Goal: Transaction & Acquisition: Purchase product/service

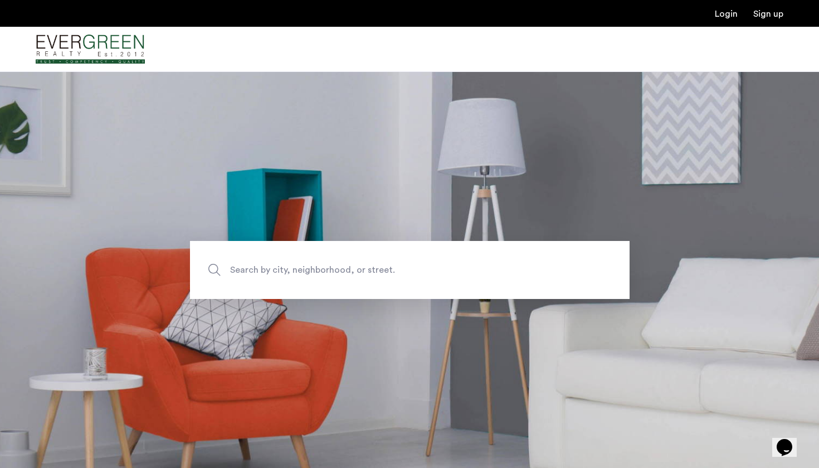
click at [264, 271] on span "Search by city, neighborhood, or street." at bounding box center [384, 269] width 308 height 15
click at [264, 271] on input "Search by city, neighborhood, or street." at bounding box center [410, 270] width 440 height 58
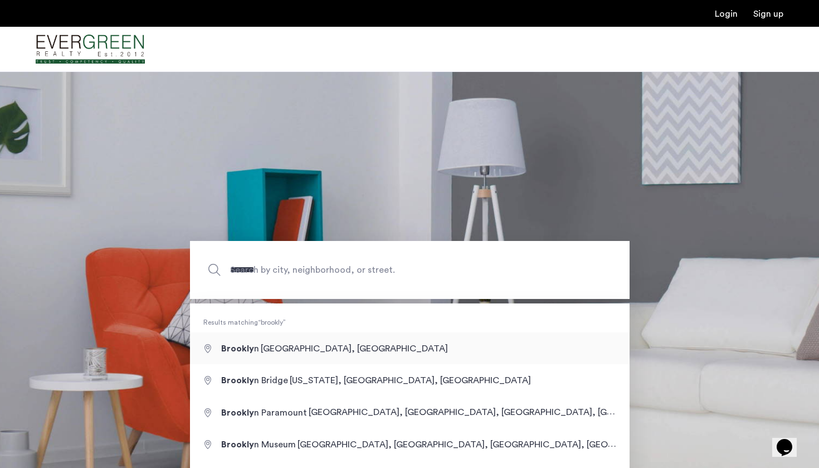
type input "**********"
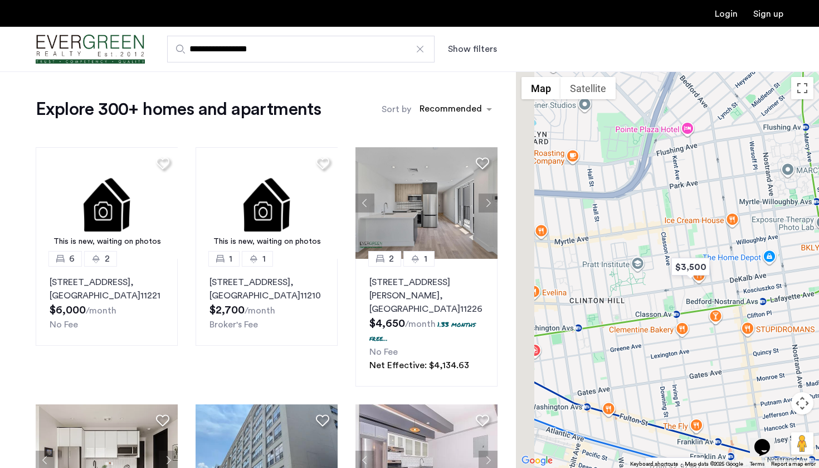
drag, startPoint x: 628, startPoint y: 300, endPoint x: 715, endPoint y: 335, distance: 94.0
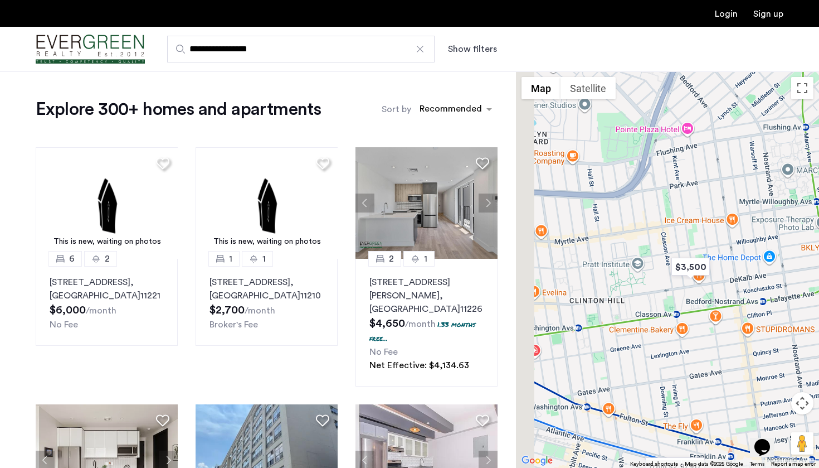
click at [716, 335] on div at bounding box center [667, 269] width 303 height 396
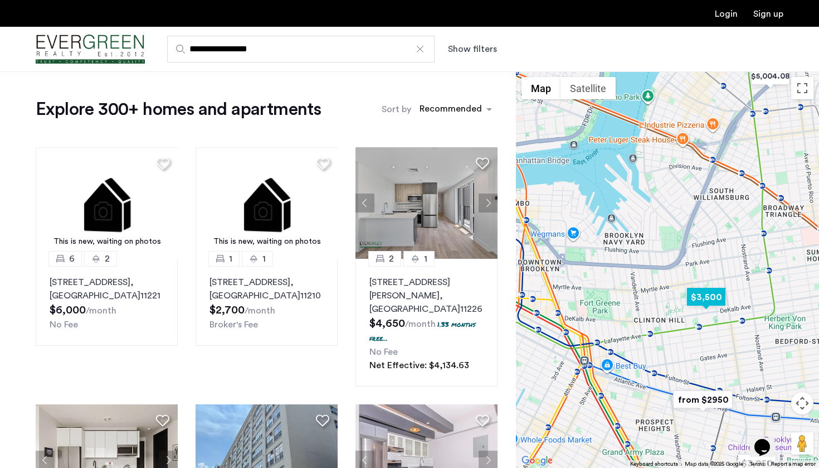
click at [709, 297] on img "$3,500" at bounding box center [706, 296] width 47 height 25
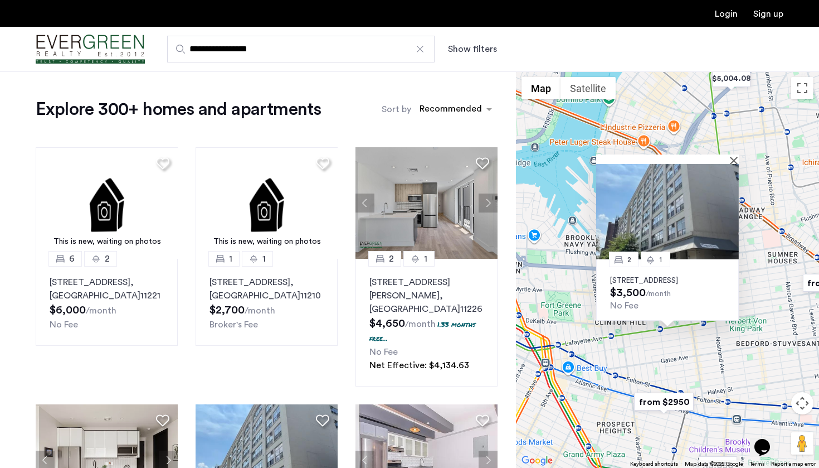
click at [753, 279] on div "2 1 [STREET_ADDRESS] $3,500 /month No Fee" at bounding box center [667, 269] width 303 height 396
click at [736, 156] on button "Close" at bounding box center [736, 160] width 8 height 8
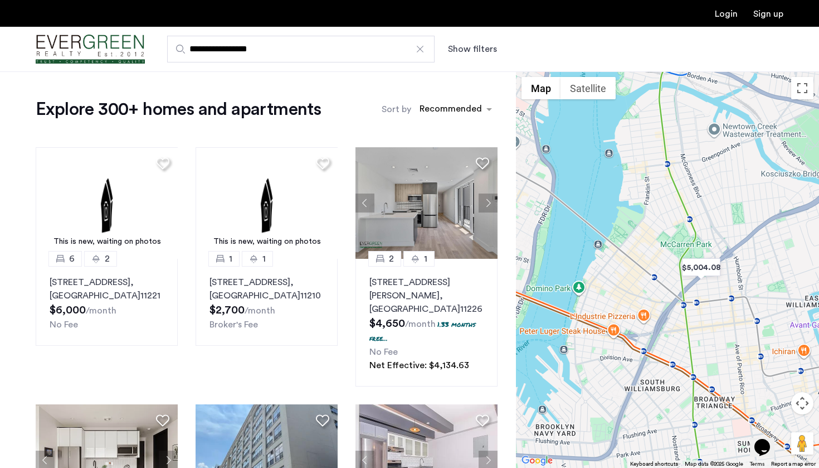
drag, startPoint x: 736, startPoint y: 151, endPoint x: 705, endPoint y: 340, distance: 191.9
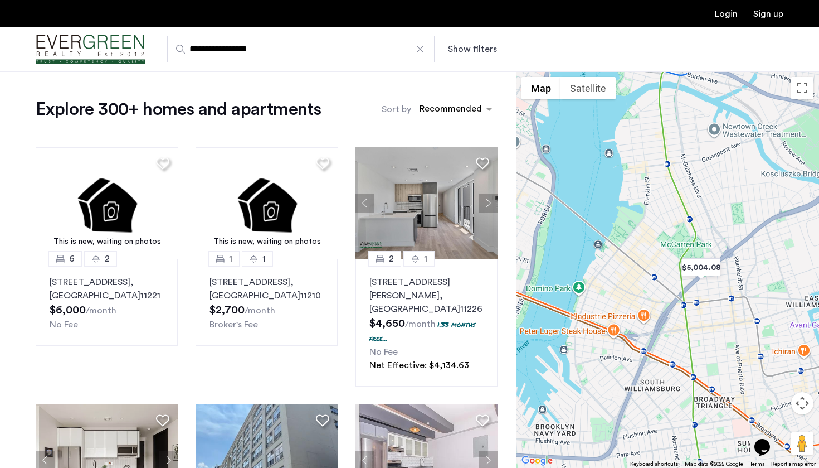
click at [705, 340] on div at bounding box center [667, 269] width 303 height 396
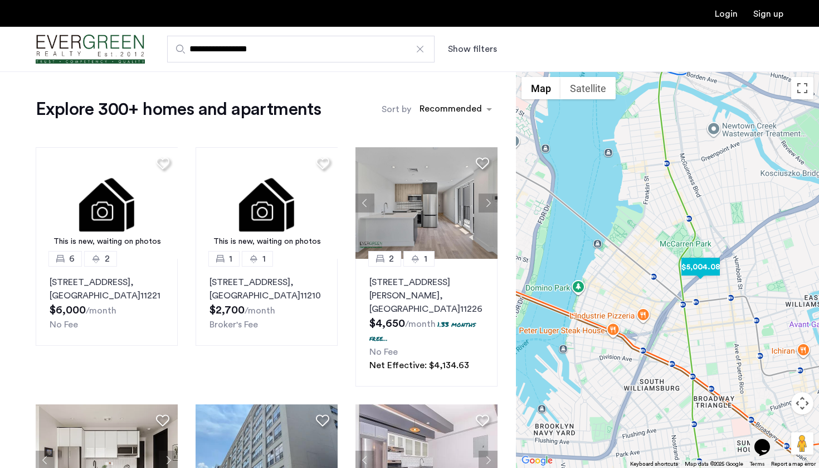
click at [712, 263] on img "$5,004.08" at bounding box center [700, 266] width 47 height 25
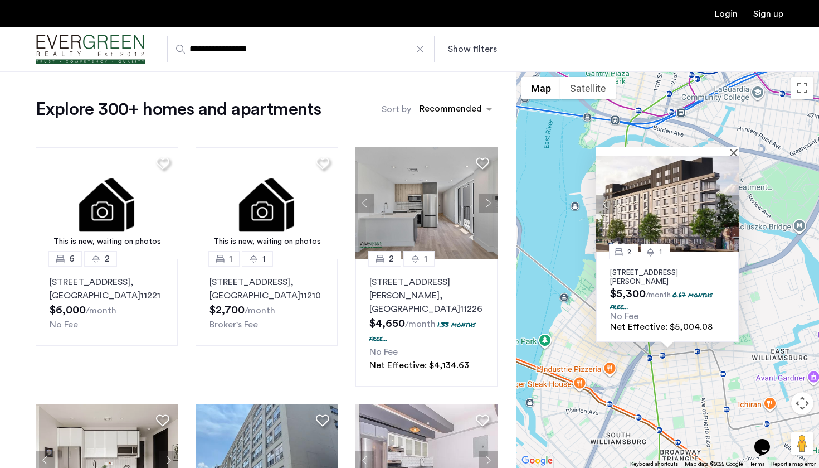
click at [460, 47] on button "Show filters" at bounding box center [472, 48] width 49 height 13
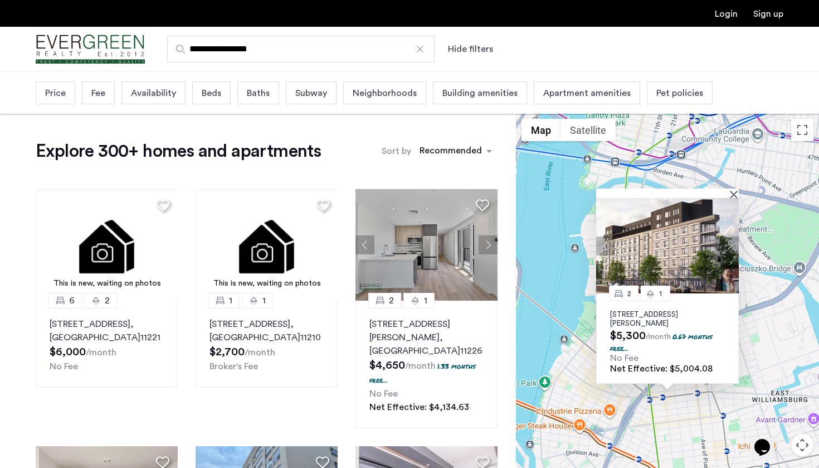
click at [216, 88] on span "Beds" at bounding box center [212, 92] width 20 height 13
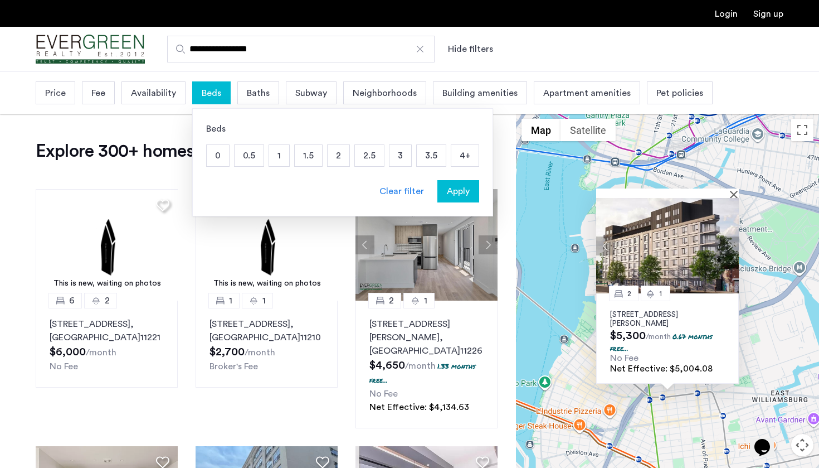
click at [404, 160] on p "3" at bounding box center [400, 155] width 22 height 21
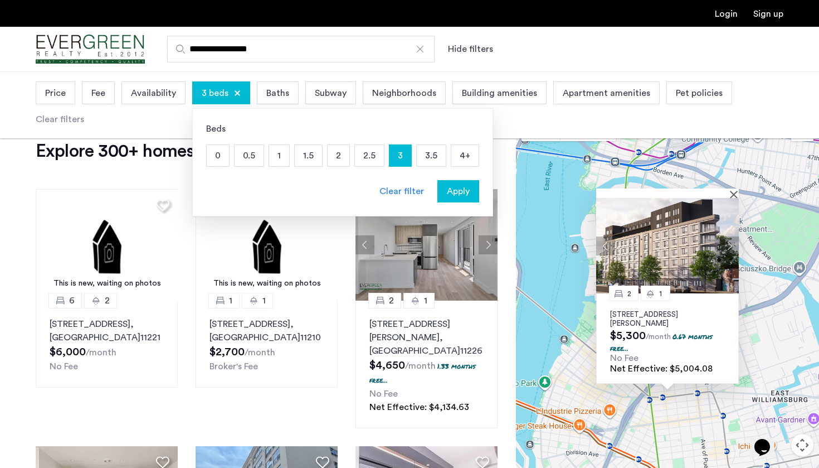
click at [461, 160] on p "4+" at bounding box center [464, 155] width 27 height 21
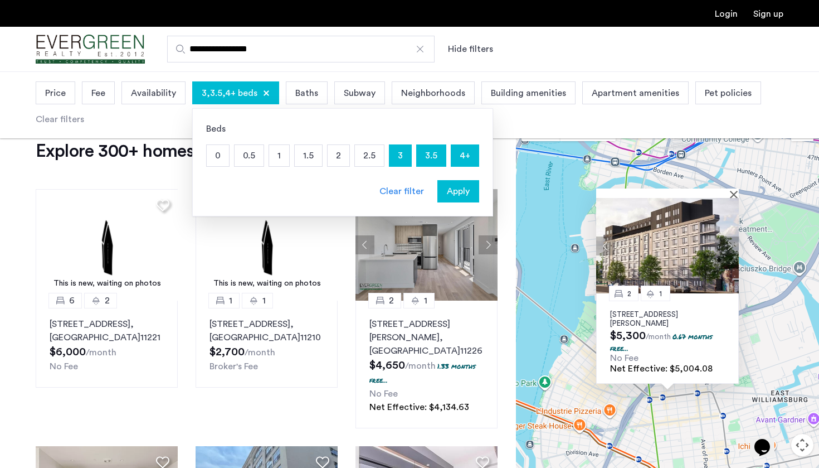
click at [457, 199] on button "Apply" at bounding box center [458, 191] width 42 height 22
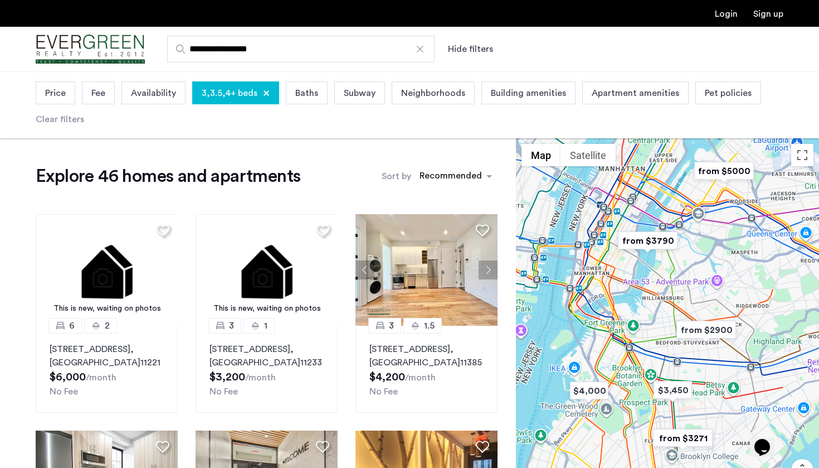
click at [313, 94] on span "Baths" at bounding box center [306, 92] width 23 height 13
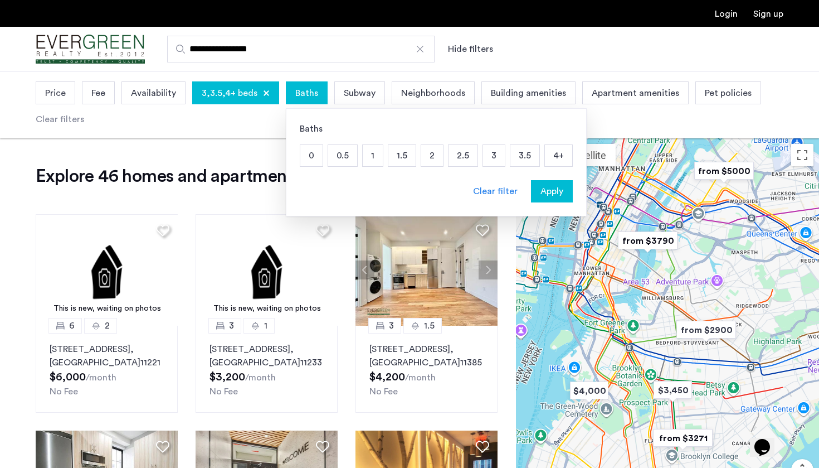
click at [430, 159] on p "2" at bounding box center [432, 155] width 22 height 21
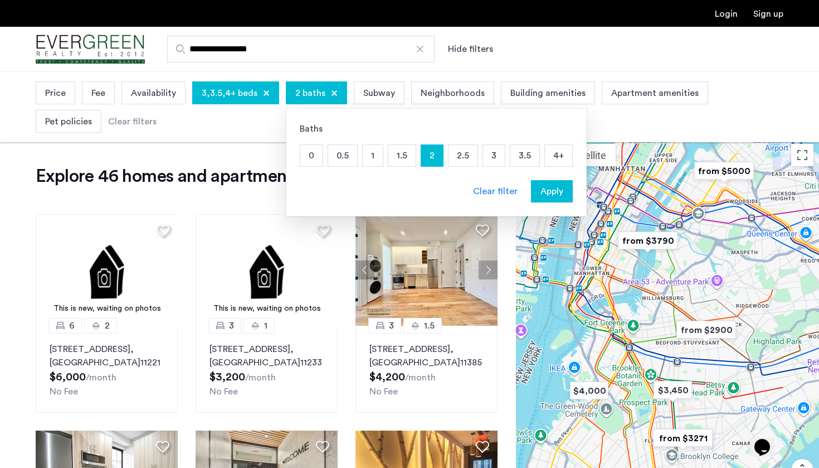
click at [541, 189] on span "Apply" at bounding box center [552, 190] width 23 height 13
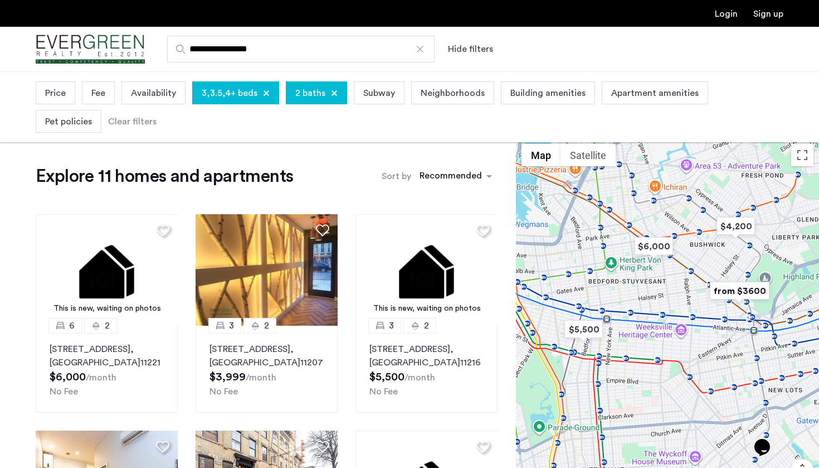
drag, startPoint x: 622, startPoint y: 299, endPoint x: 615, endPoint y: 370, distance: 71.7
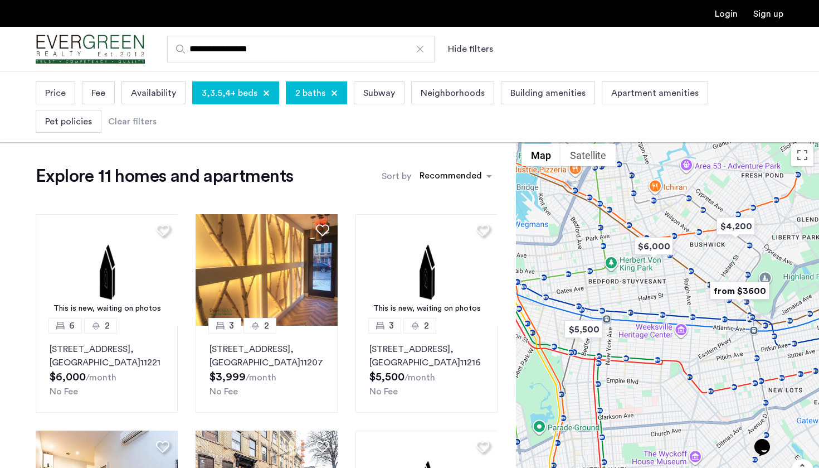
click at [616, 371] on div at bounding box center [667, 336] width 303 height 396
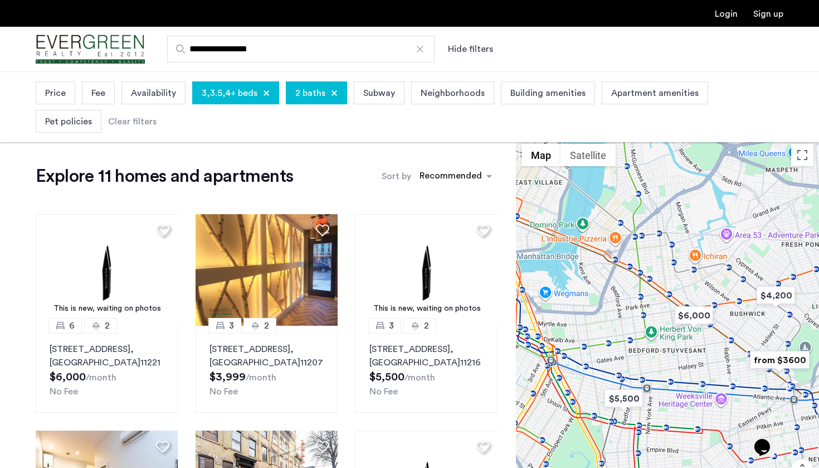
drag, startPoint x: 615, startPoint y: 283, endPoint x: 662, endPoint y: 353, distance: 84.4
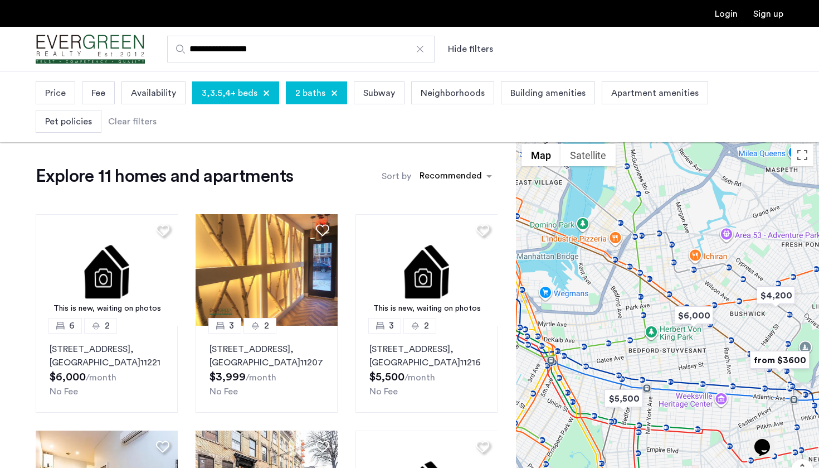
click at [662, 353] on div at bounding box center [667, 336] width 303 height 396
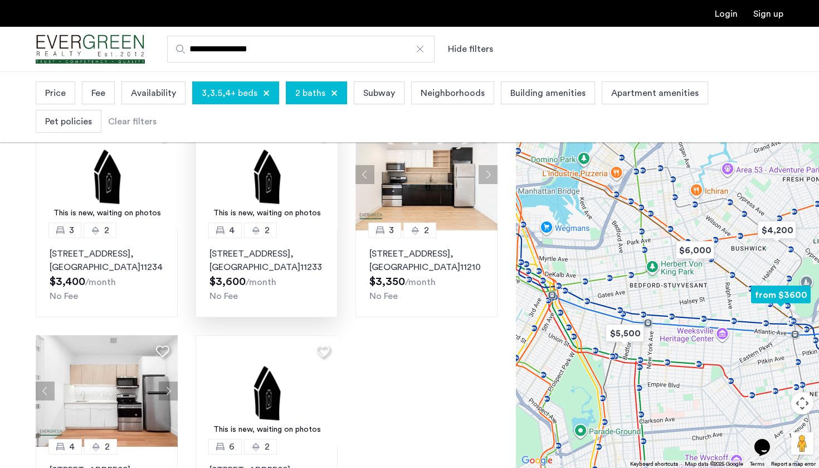
scroll to position [542, 0]
